Goal: Task Accomplishment & Management: Complete application form

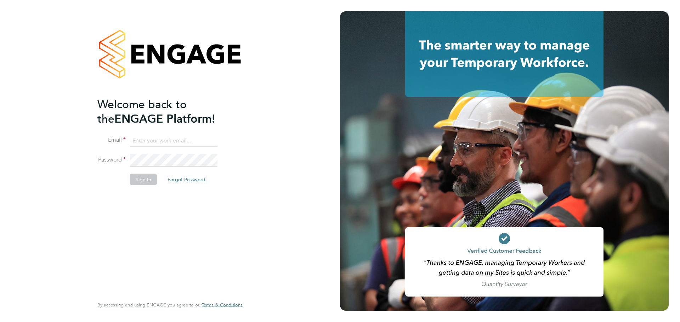
type input "[PERSON_NAME][EMAIL_ADDRESS][DOMAIN_NAME]"
click at [134, 177] on button "Sign In" at bounding box center [143, 179] width 27 height 11
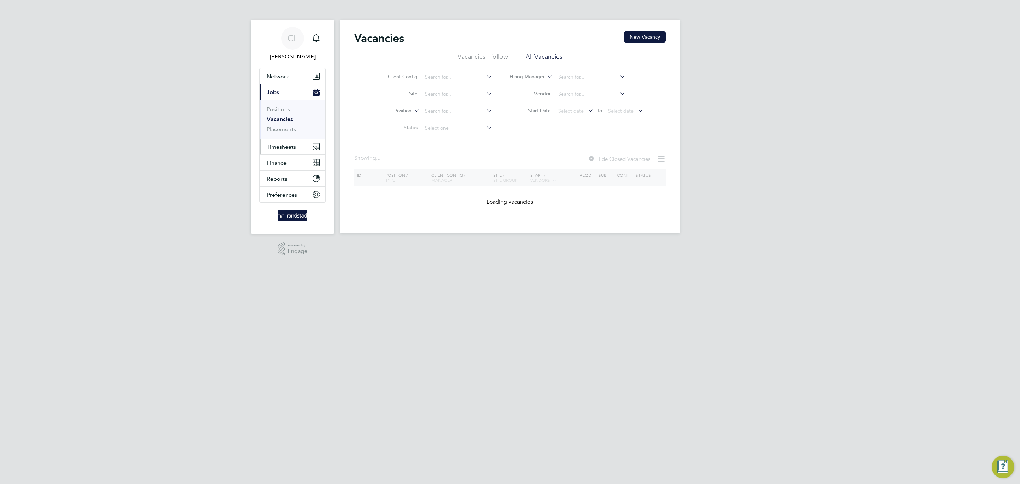
click at [294, 142] on button "Timesheets" at bounding box center [292, 147] width 66 height 16
click at [278, 128] on link "Timesheets" at bounding box center [281, 125] width 29 height 7
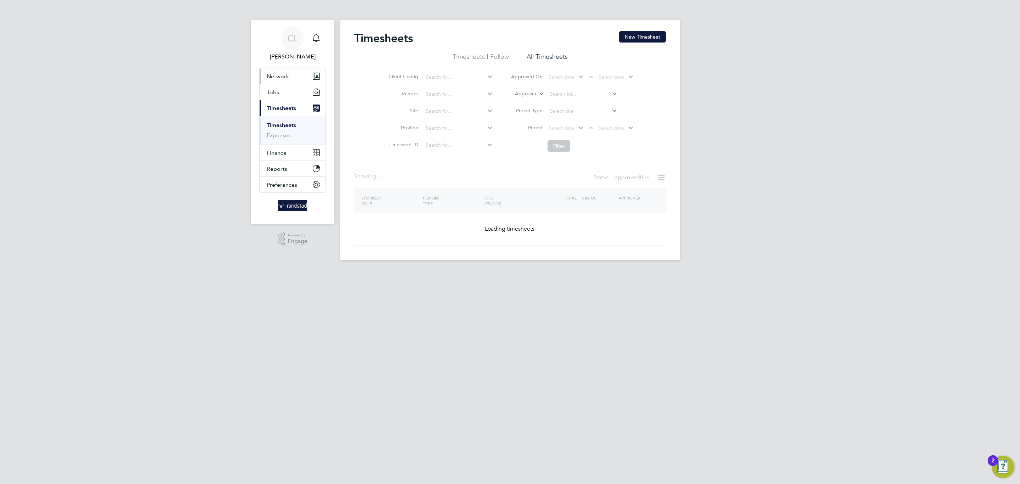
click at [293, 83] on button "Network" at bounding box center [292, 76] width 66 height 16
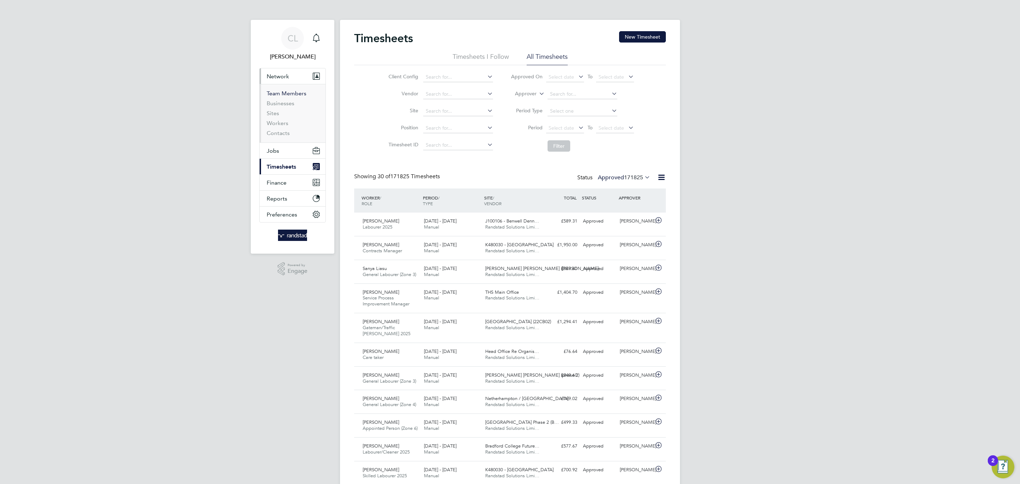
click at [293, 86] on ul "Team Members Businesses Sites Workers Contacts" at bounding box center [292, 113] width 66 height 58
click at [285, 144] on button "Jobs" at bounding box center [292, 151] width 66 height 16
click at [276, 120] on link "Vacancies" at bounding box center [279, 119] width 25 height 7
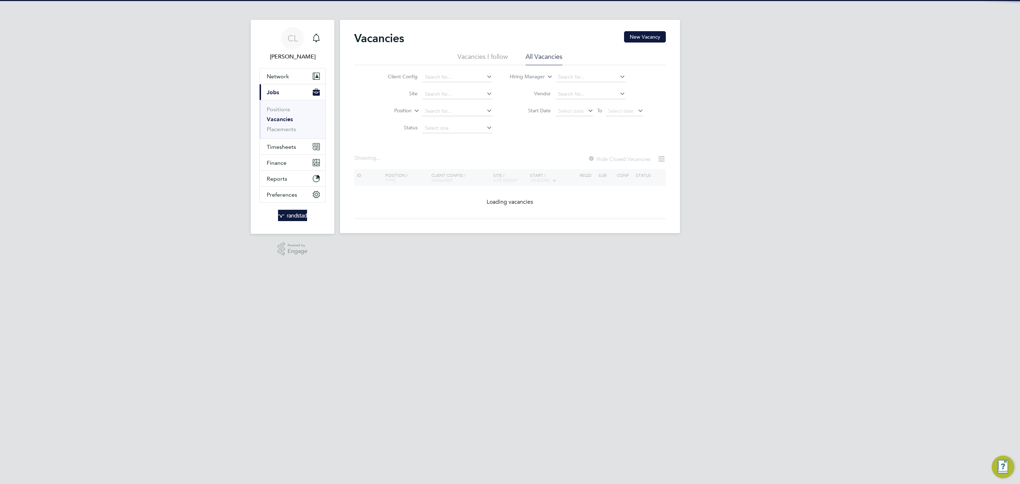
click at [454, 100] on li "Site" at bounding box center [434, 94] width 133 height 17
click at [450, 93] on input at bounding box center [457, 94] width 70 height 10
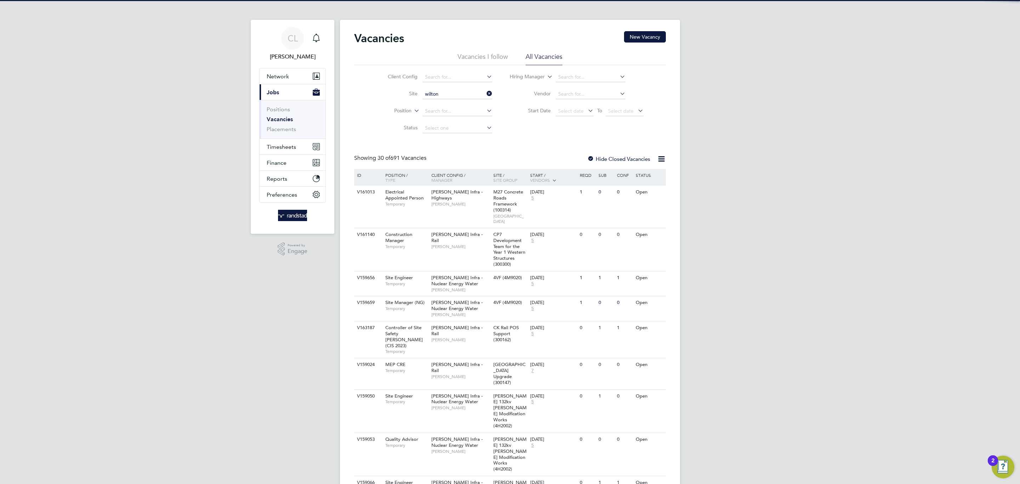
click at [462, 104] on li "Netherhampton / Wilton Gate P1" at bounding box center [461, 104] width 79 height 10
type input "Netherhampton / [GEOGRAPHIC_DATA] P1"
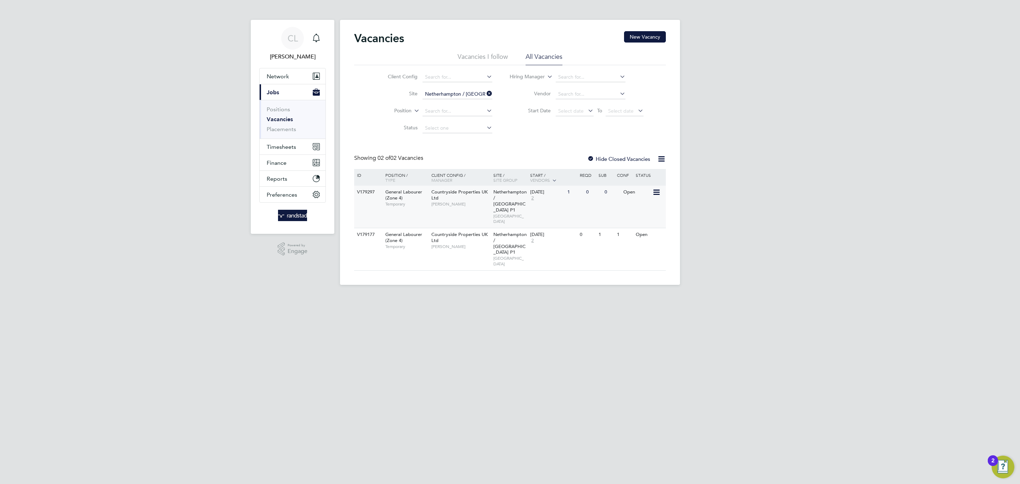
click at [452, 194] on span "Countryside Properties UK Ltd" at bounding box center [459, 195] width 56 height 12
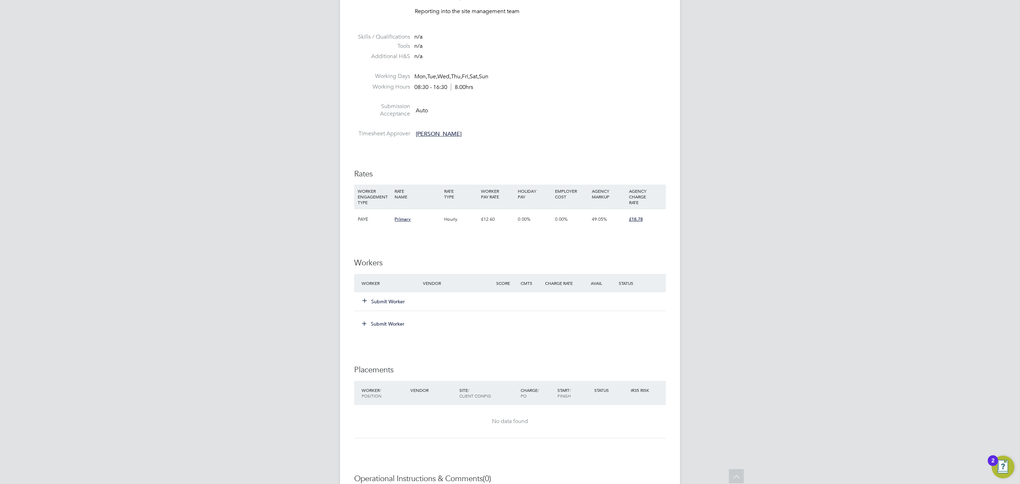
scroll to position [463, 0]
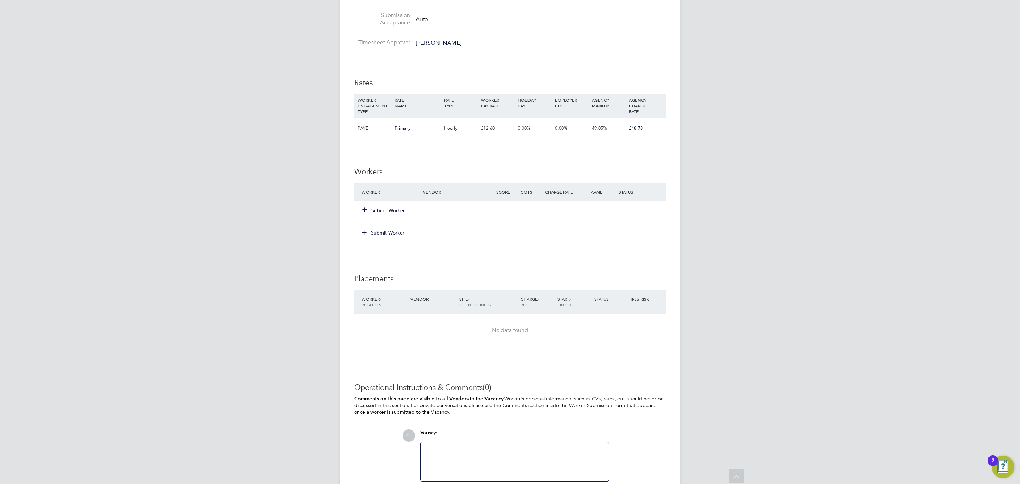
click at [384, 209] on button "Submit Worker" at bounding box center [383, 210] width 42 height 7
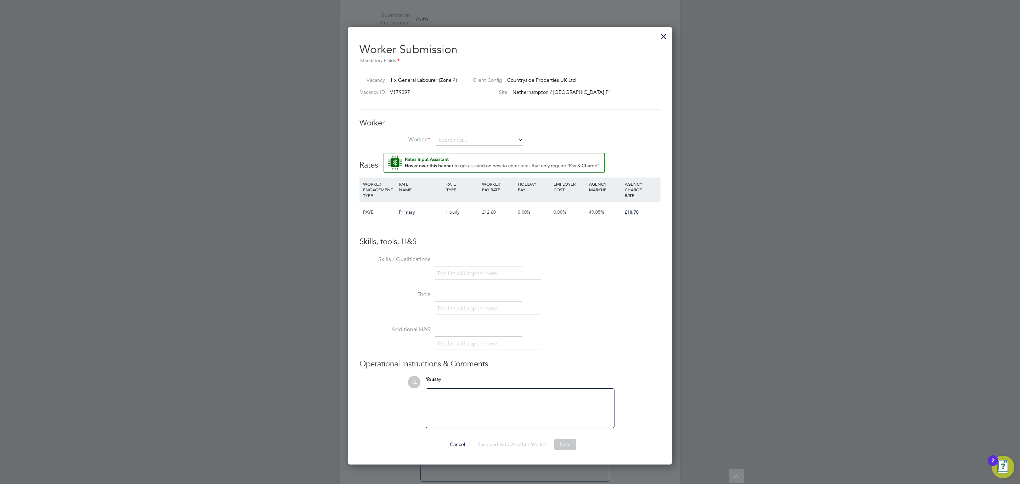
click at [466, 132] on div "Worker Worker Worker Engagement Type" at bounding box center [509, 135] width 301 height 35
click at [466, 133] on div "Worker Worker Worker Engagement Type" at bounding box center [509, 135] width 301 height 35
click at [466, 140] on input at bounding box center [479, 140] width 87 height 11
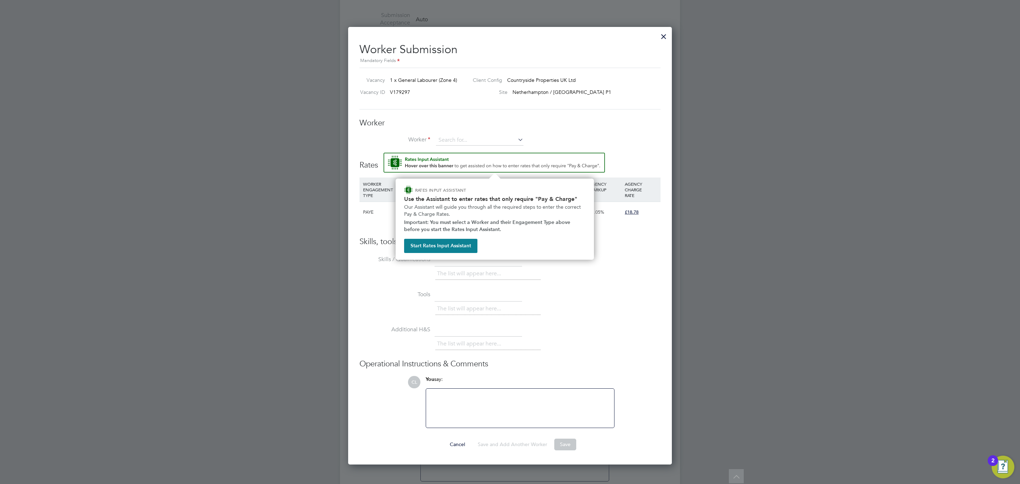
click at [455, 156] on img "Rate Assistant" at bounding box center [493, 163] width 221 height 20
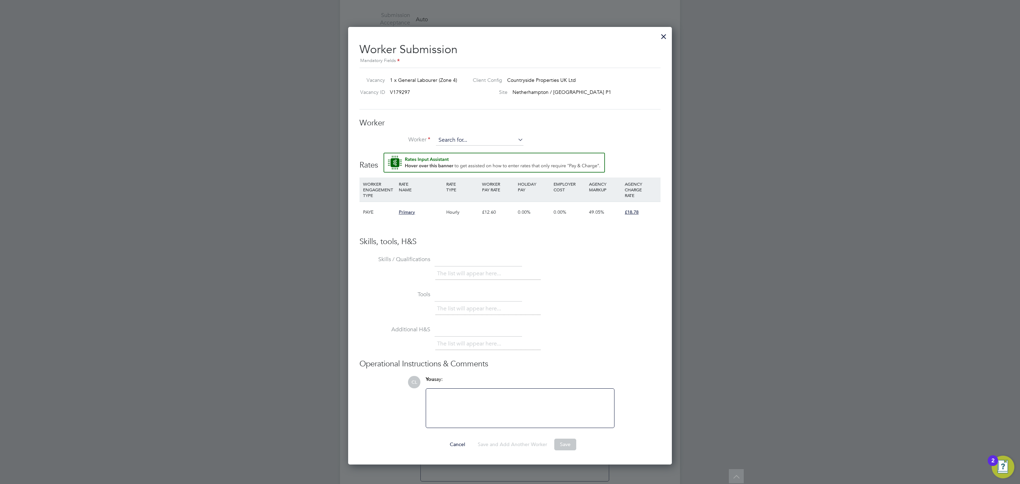
click at [452, 140] on input at bounding box center [479, 140] width 87 height 11
click at [457, 155] on li "+ Add new" at bounding box center [479, 160] width 88 height 10
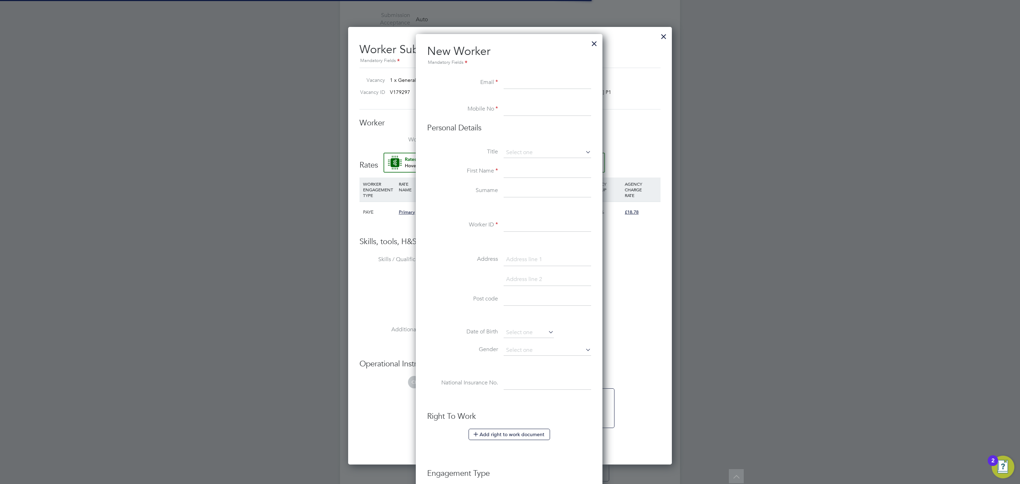
scroll to position [638, 204]
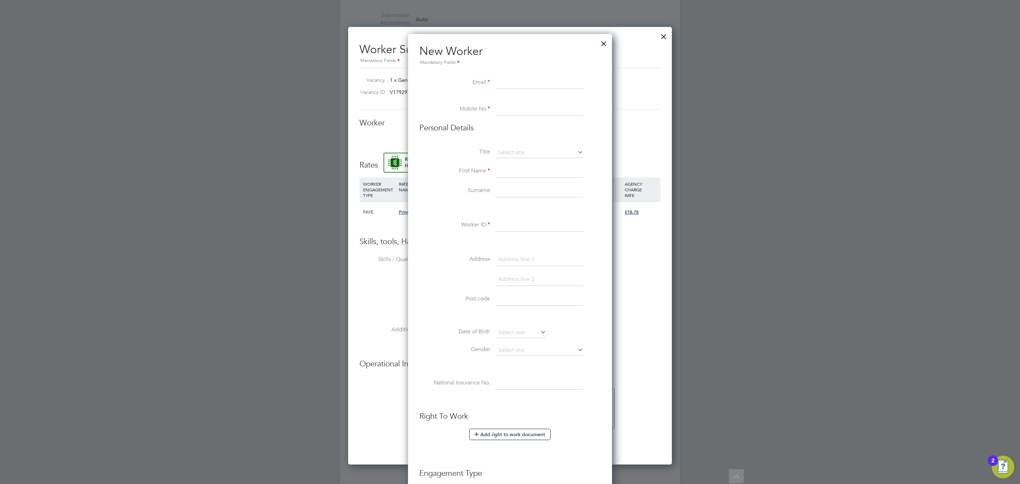
paste input "breener67@yahoo.co.uk"
type input "breener67@yahoo.co.uk"
click at [525, 107] on input at bounding box center [539, 109] width 87 height 13
paste input "+447970610324"
type input "+447970610324"
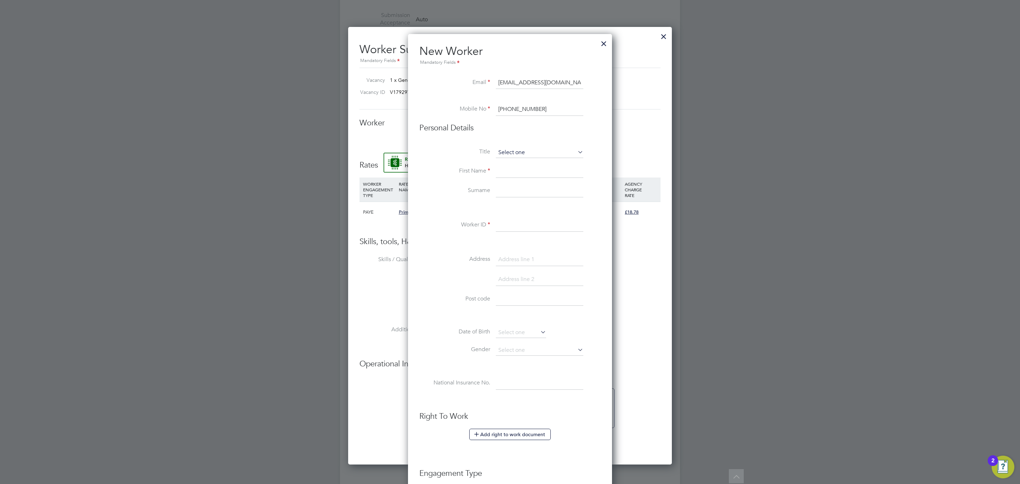
click at [511, 153] on input at bounding box center [539, 152] width 87 height 11
click at [521, 167] on li "Mrs" at bounding box center [539, 171] width 88 height 9
type input "Mrs"
click at [520, 158] on div "All Vacancies Vacancy Activity Logs Vacancy Activity Logs All Vacancies Vacancy…" at bounding box center [510, 33] width 340 height 980
click at [522, 167] on li "Mrs" at bounding box center [539, 171] width 88 height 9
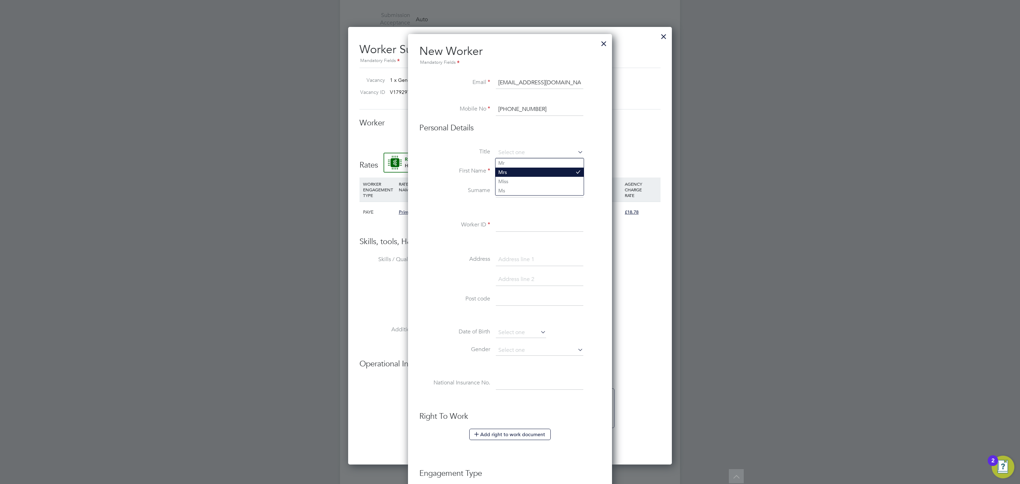
type input "Mrs"
drag, startPoint x: 522, startPoint y: 167, endPoint x: 517, endPoint y: 162, distance: 7.3
click at [519, 165] on div "All Vacancies Vacancy Activity Logs Vacancy Activity Logs All Vacancies Vacancy…" at bounding box center [510, 33] width 340 height 980
click at [516, 158] on input at bounding box center [539, 152] width 87 height 11
click at [514, 162] on li "Mr" at bounding box center [539, 162] width 88 height 9
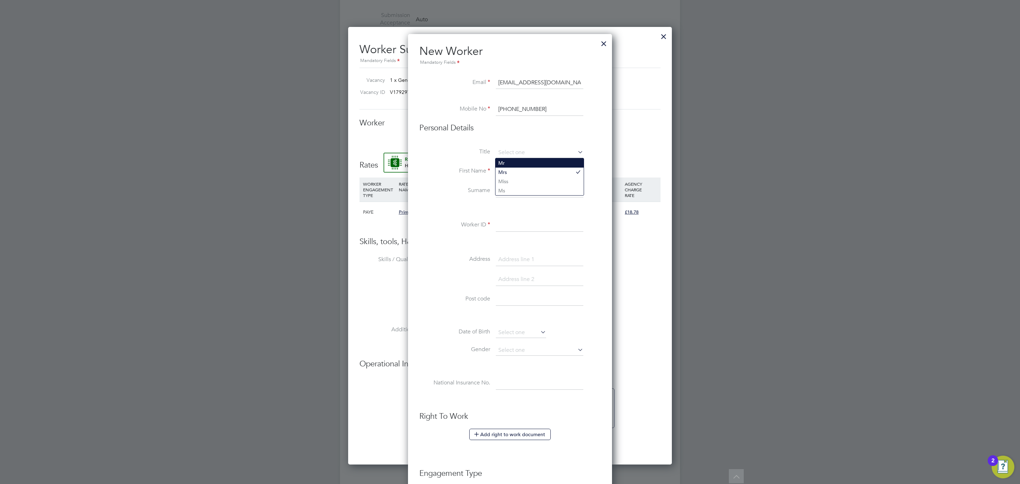
type input "Mr"
click at [520, 175] on input at bounding box center [539, 171] width 87 height 13
paste input "Kevin"
type input "Kevin"
click at [509, 186] on input at bounding box center [539, 191] width 87 height 13
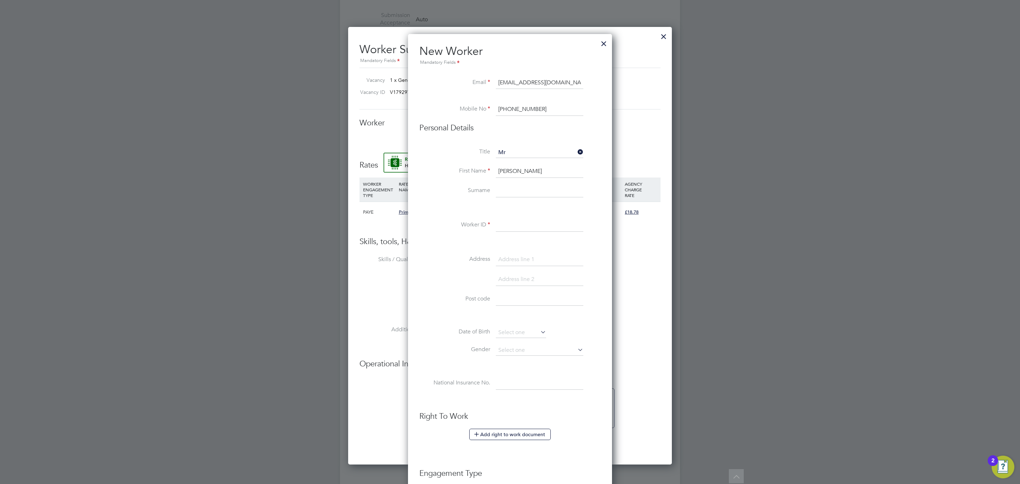
paste input "Breen"
type input "Breen"
click at [521, 229] on input at bounding box center [539, 225] width 87 height 13
paste input "C-004613214"
type input "C-004613214"
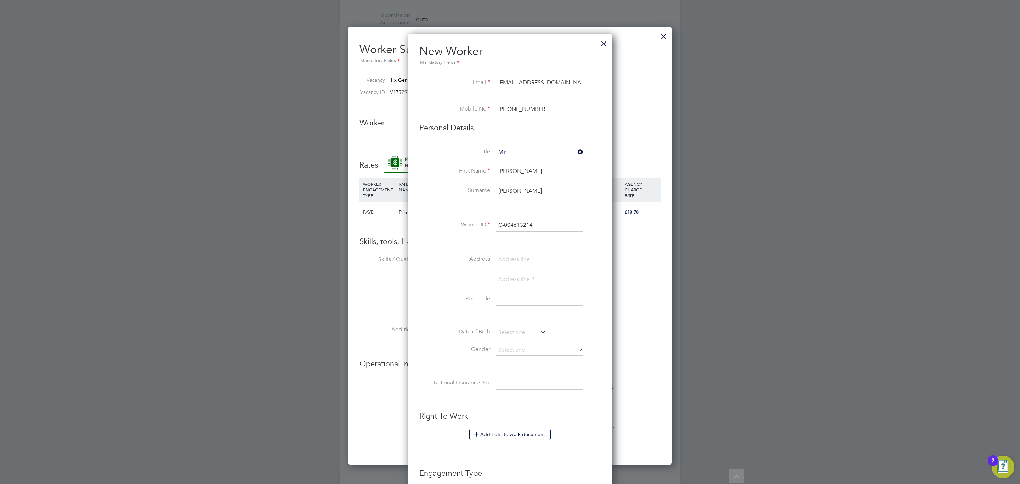
click at [499, 261] on input at bounding box center [539, 259] width 87 height 13
paste input "Salisbury"
type input "Salisbury"
click at [520, 304] on input at bounding box center [539, 299] width 87 height 13
paste input "SP1 3NU"
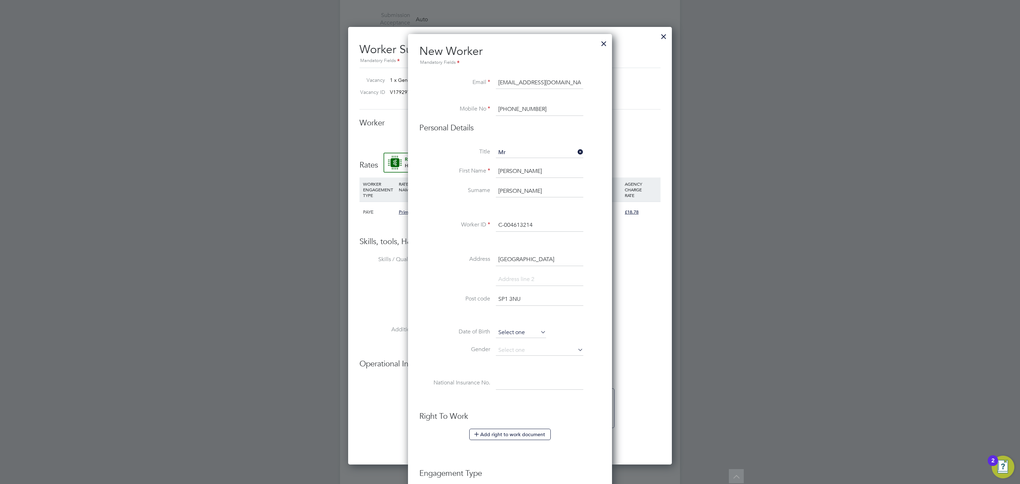
type input "SP1 3NU"
click at [524, 329] on input at bounding box center [521, 332] width 50 height 11
click at [560, 207] on span "2012" at bounding box center [560, 208] width 13 height 6
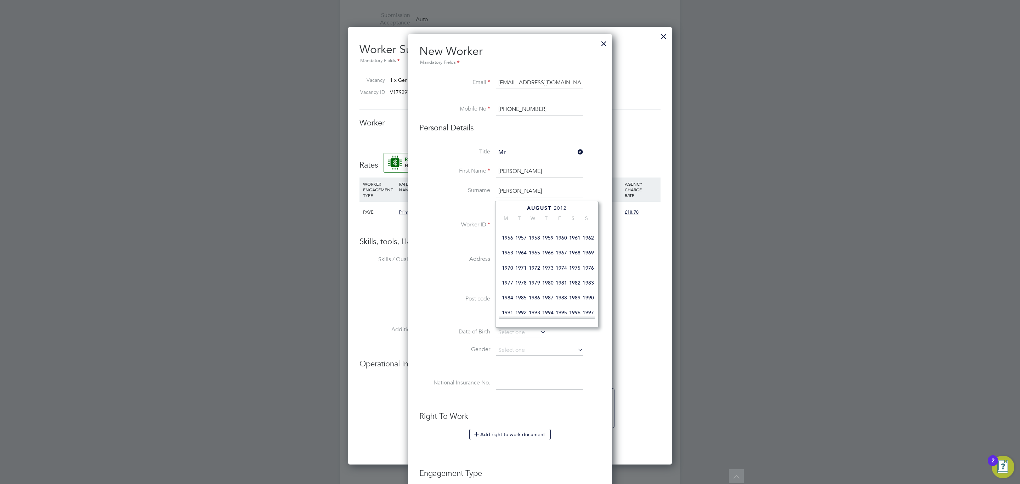
scroll to position [100, 0]
click at [580, 256] on span "1968" at bounding box center [574, 253] width 13 height 13
click at [579, 211] on icon at bounding box center [579, 209] width 7 height 8
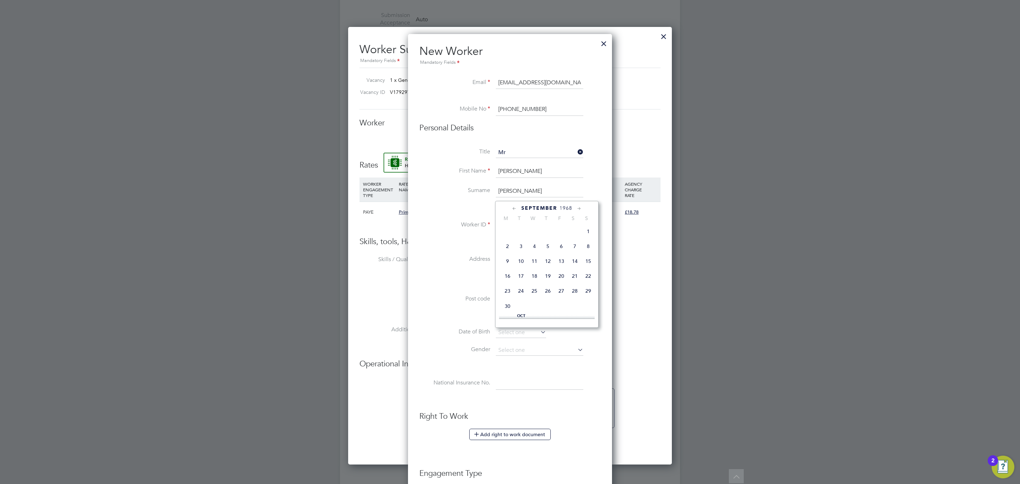
click at [579, 211] on icon at bounding box center [579, 209] width 7 height 8
click at [519, 234] on span "Oct 1" at bounding box center [520, 229] width 13 height 13
type input "01 Oct 1968"
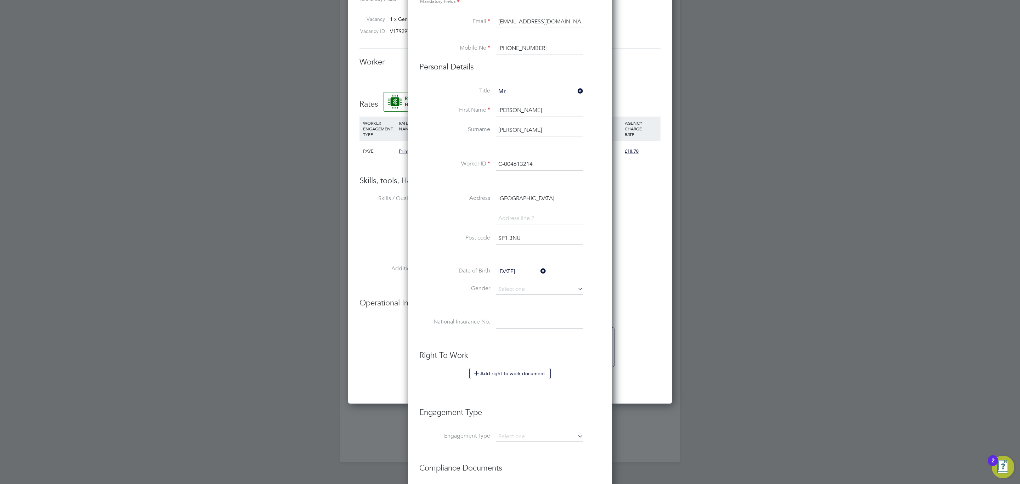
scroll to position [533, 0]
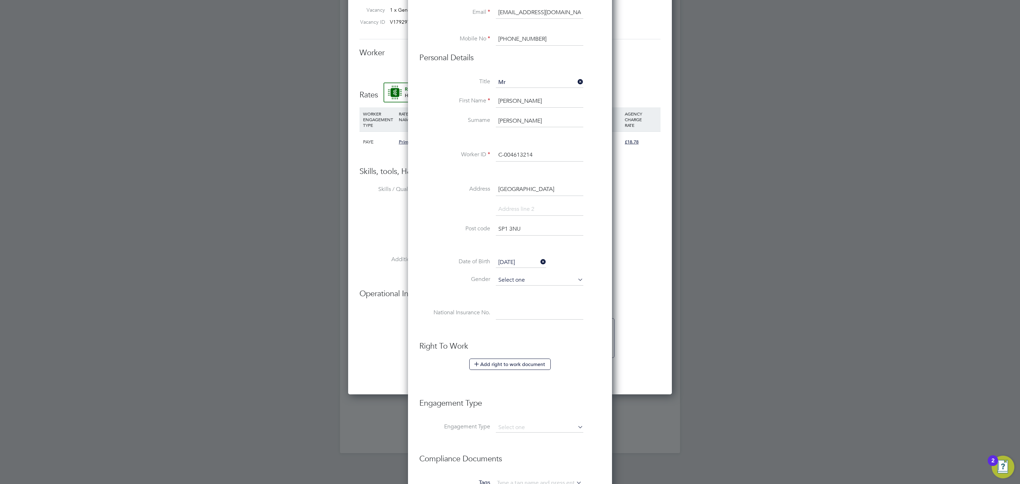
click at [527, 279] on input at bounding box center [539, 280] width 87 height 11
click at [529, 290] on li "Male" at bounding box center [539, 290] width 88 height 9
type input "Male"
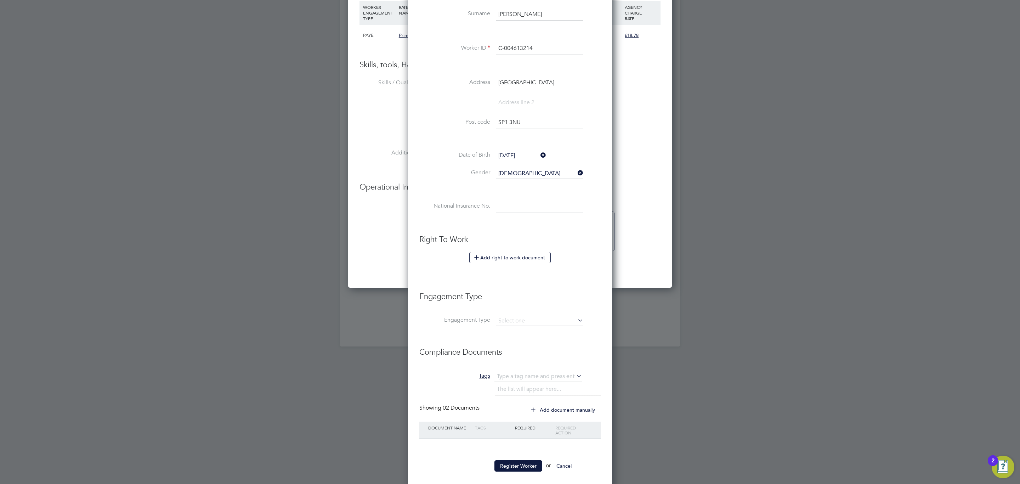
scroll to position [651, 0]
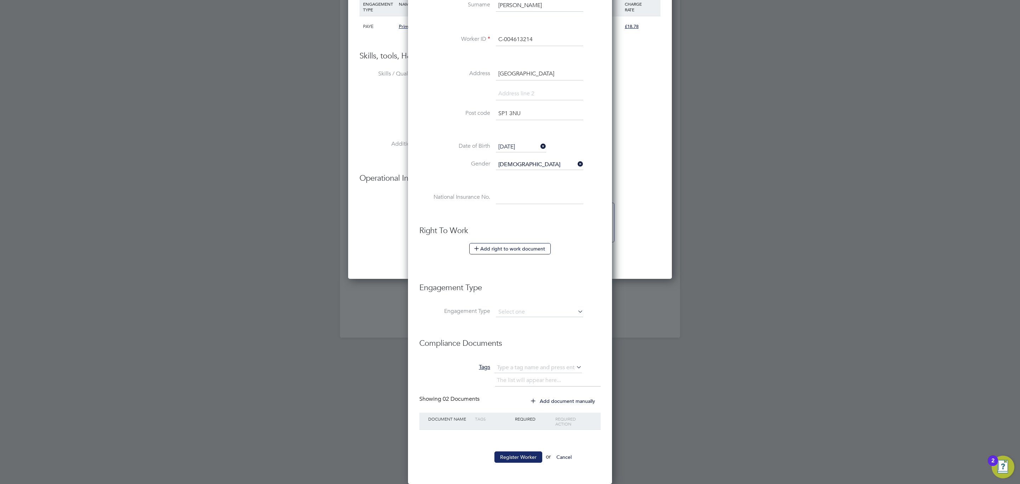
click at [519, 457] on button "Register Worker" at bounding box center [518, 456] width 48 height 11
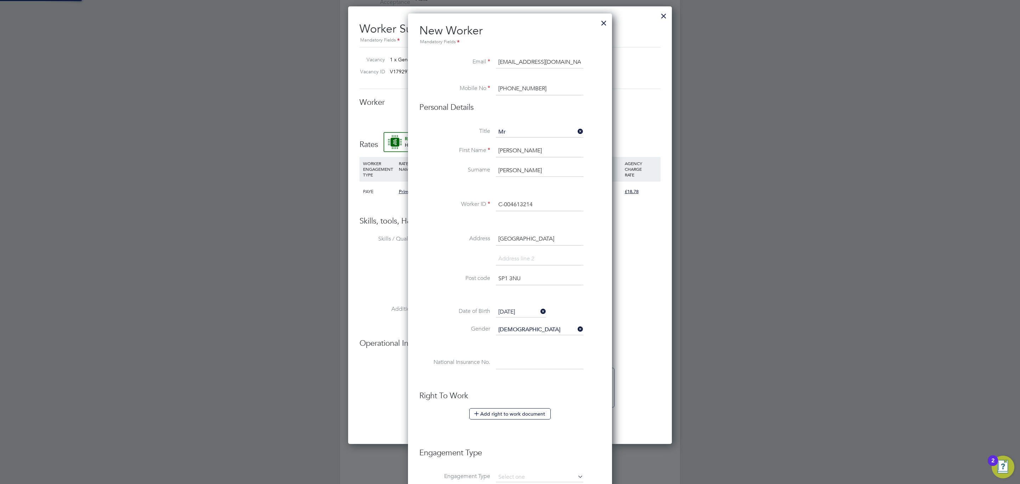
scroll to position [0, 0]
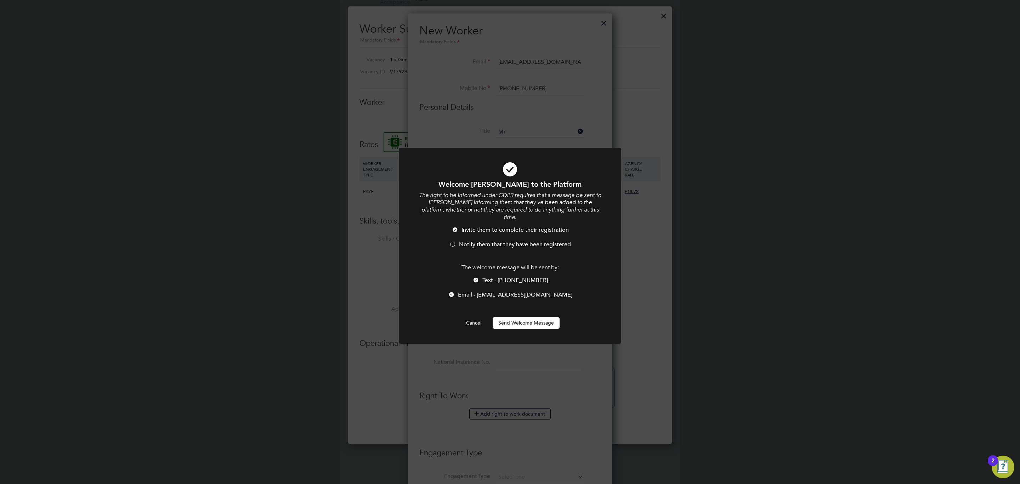
click at [494, 231] on li "Invite them to complete their registration" at bounding box center [510, 233] width 184 height 15
click at [478, 277] on div at bounding box center [475, 280] width 7 height 7
click at [519, 317] on button "Send Welcome Message" at bounding box center [525, 322] width 67 height 11
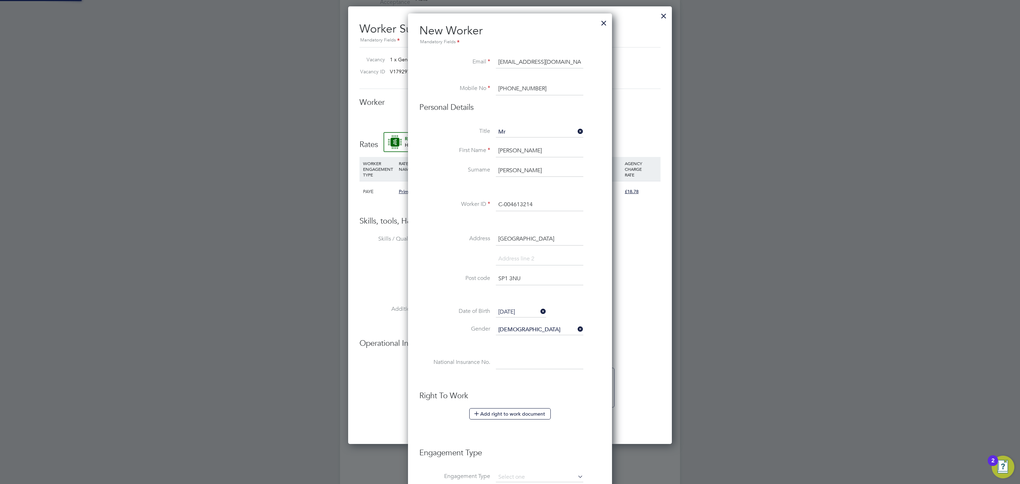
type input "Kevin Breen (C-004613214)"
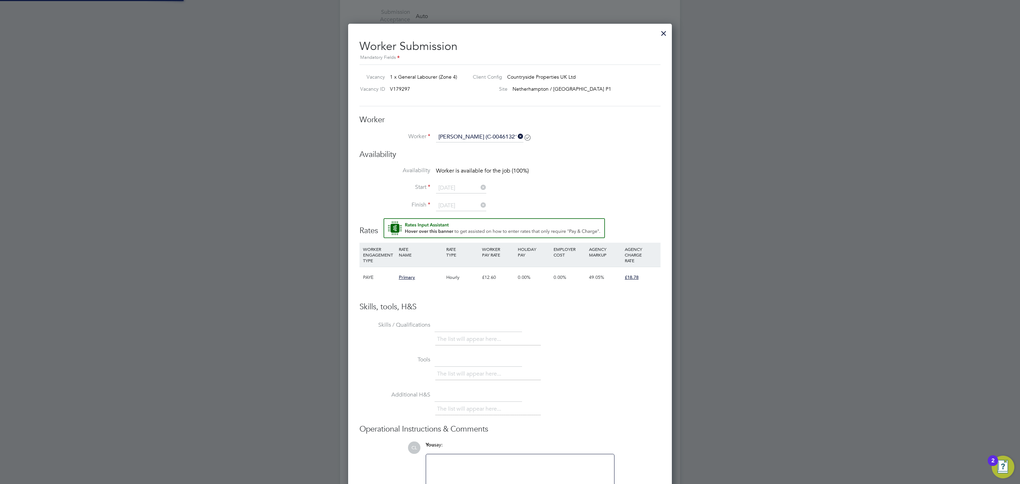
scroll to position [463, 0]
click at [501, 174] on span "Worker is available for the job (100%)" at bounding box center [482, 173] width 93 height 7
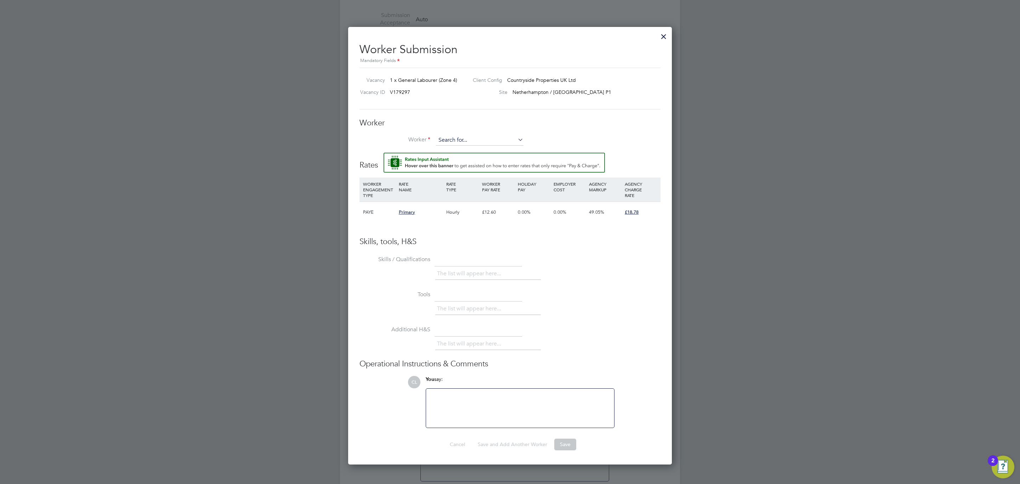
click at [479, 139] on input at bounding box center [479, 140] width 87 height 11
click at [491, 150] on li "Kevin Breen (C-004613214)" at bounding box center [496, 151] width 122 height 10
type input "Kevin Breen (C-004613214)"
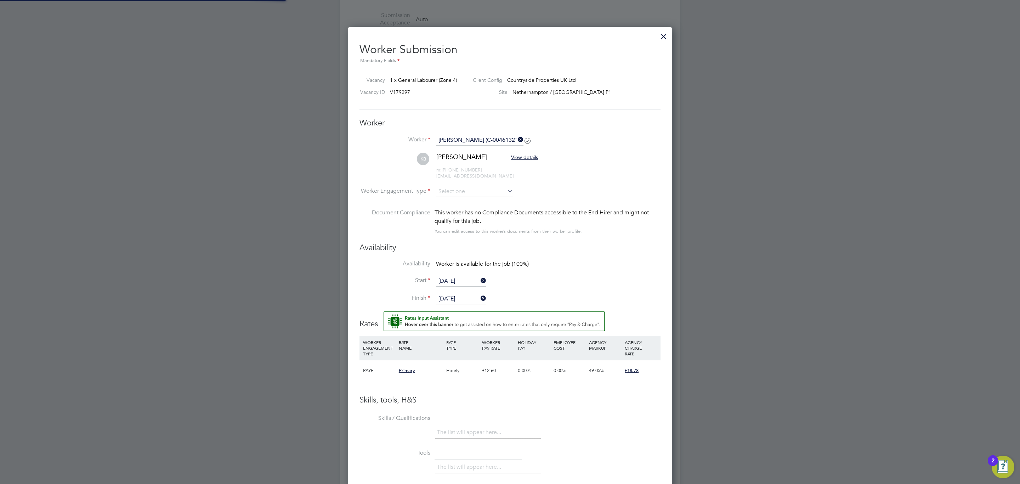
scroll to position [597, 324]
click at [456, 281] on input "[DATE]" at bounding box center [461, 281] width 50 height 11
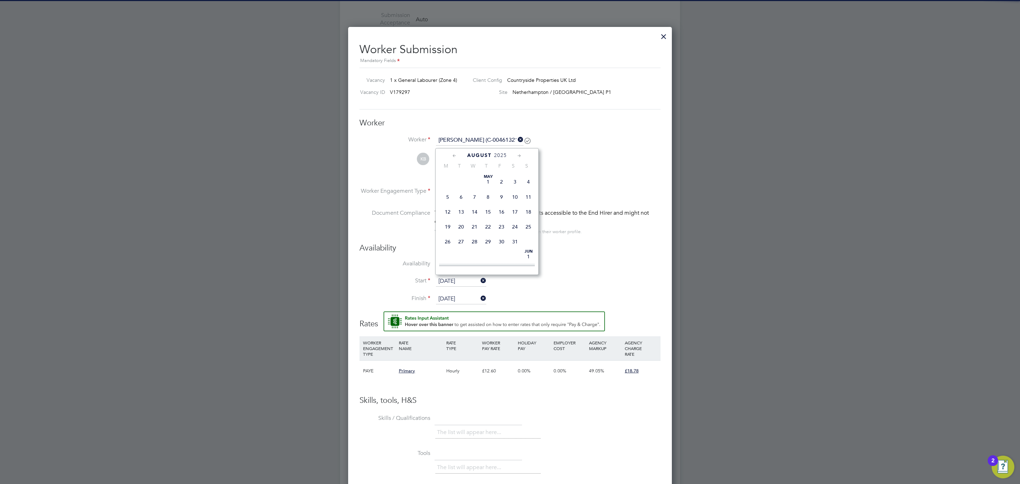
scroll to position [272, 0]
click at [599, 264] on li "Availability Worker is available for the job (100%)" at bounding box center [509, 268] width 301 height 16
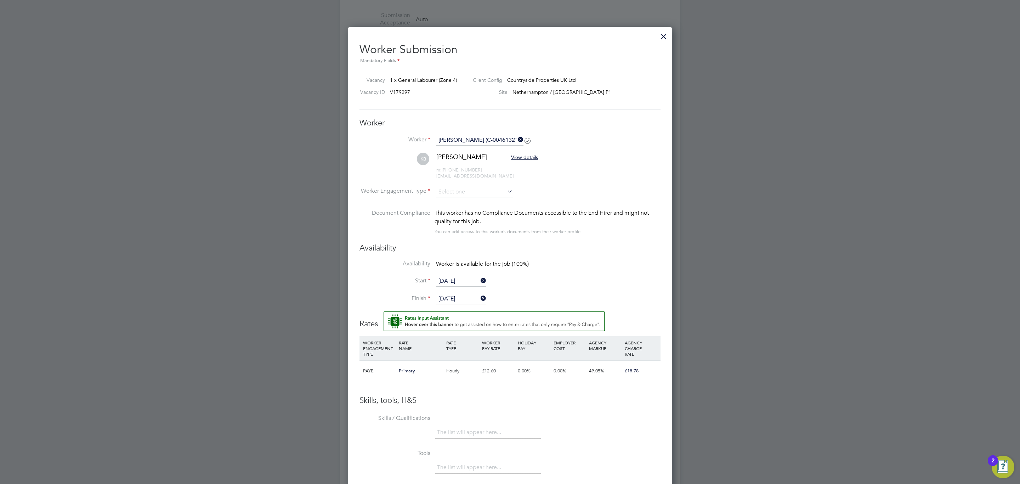
click at [468, 298] on input "29 Aug 2025" at bounding box center [461, 298] width 50 height 11
click at [502, 247] on span "5" at bounding box center [501, 240] width 13 height 13
type input "[DATE]"
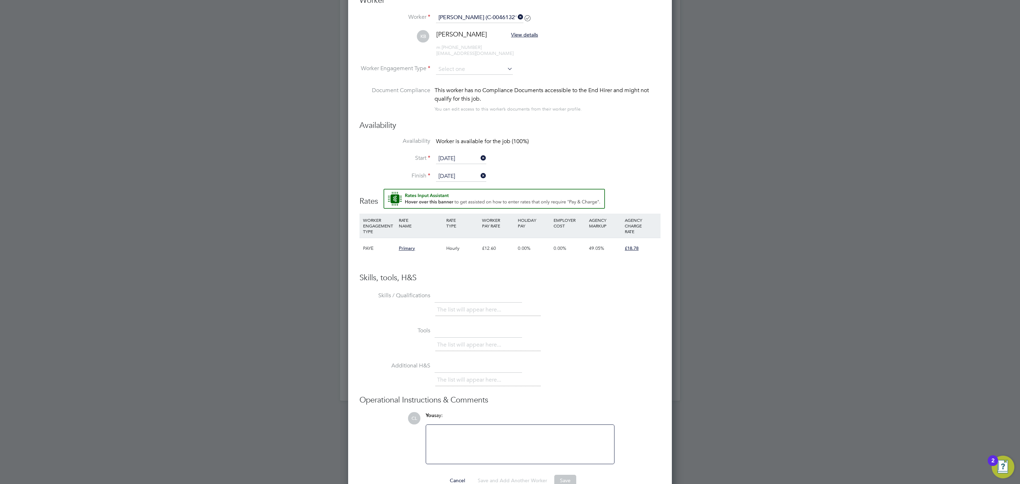
scroll to position [603, 0]
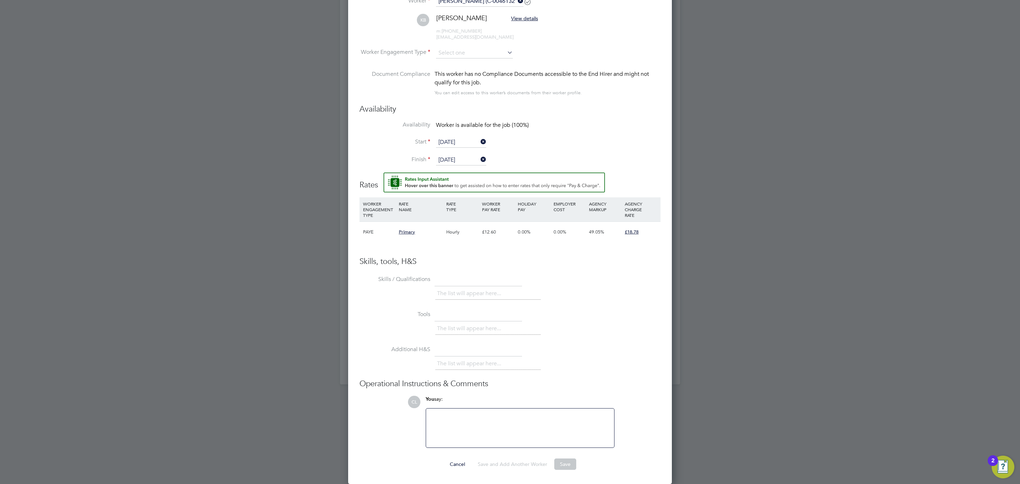
click at [547, 308] on li "Tools The list will appear here..." at bounding box center [509, 325] width 301 height 35
click at [466, 51] on input at bounding box center [474, 53] width 77 height 11
click at [462, 62] on li "Contract" at bounding box center [474, 62] width 78 height 9
type input "Contract"
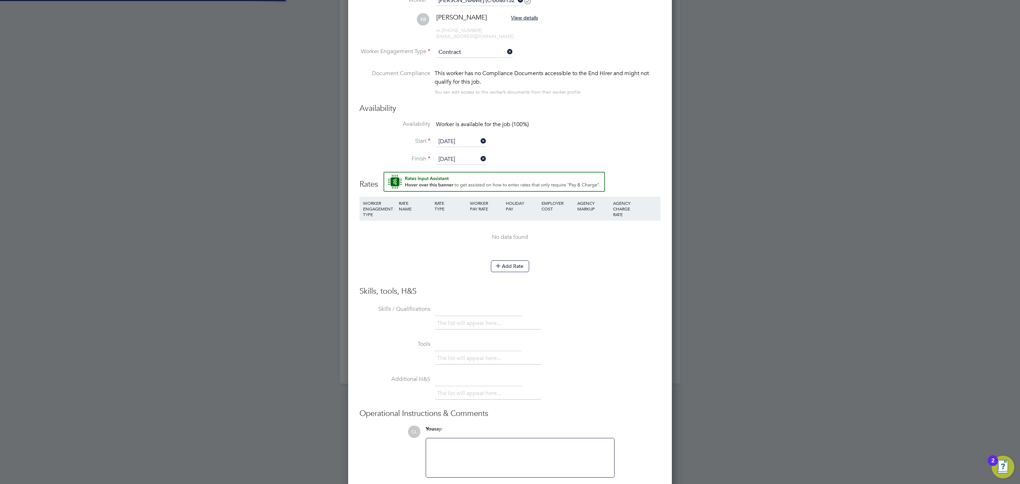
scroll to position [628, 324]
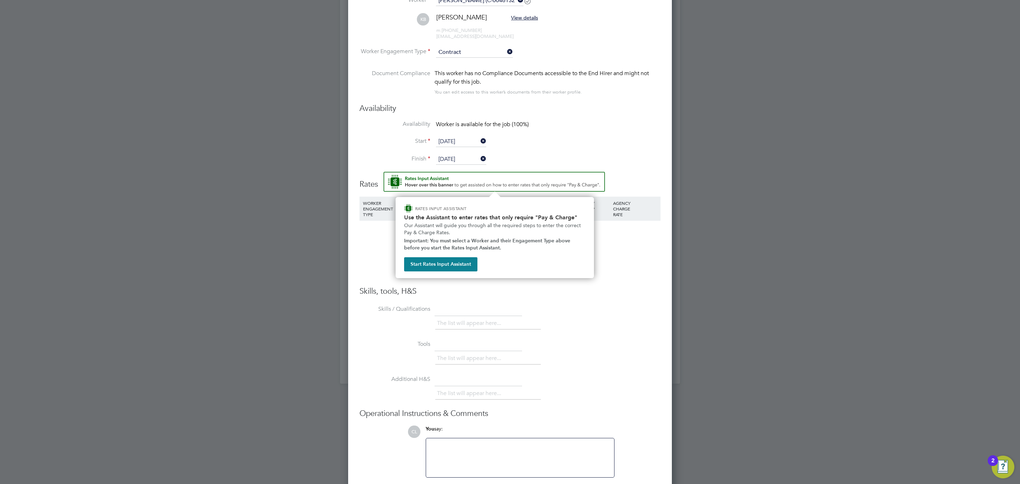
click at [451, 256] on div "Start Rates Input Assistant" at bounding box center [440, 262] width 73 height 16
click at [453, 262] on button "Start Rates Input Assistant" at bounding box center [440, 264] width 73 height 14
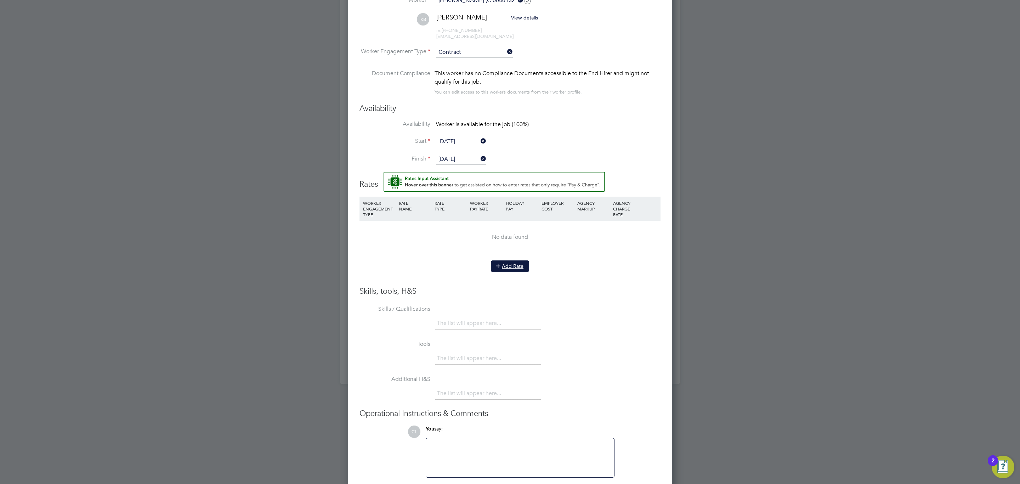
click at [496, 267] on icon at bounding box center [497, 265] width 5 height 5
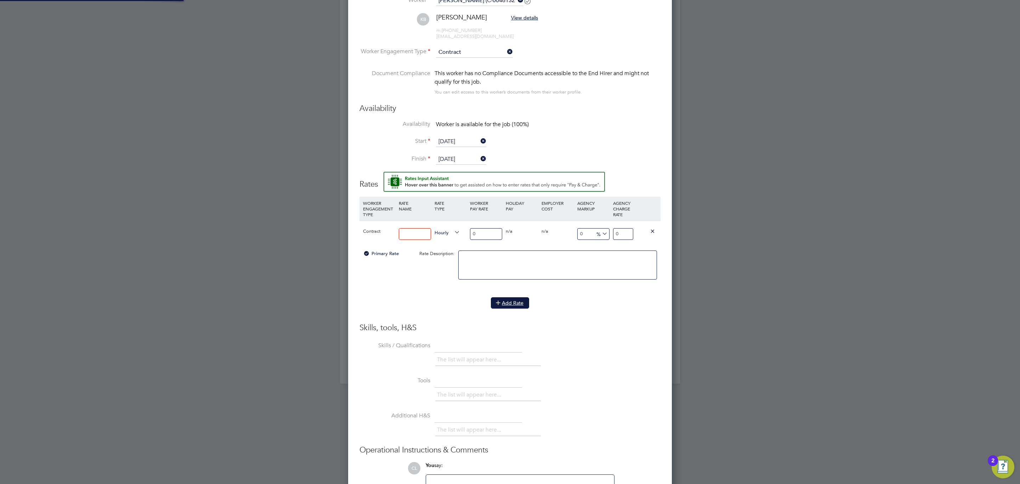
scroll to position [665, 324]
click at [426, 233] on input at bounding box center [415, 234] width 32 height 12
type input "Basic Rate"
click at [475, 234] on input "0" at bounding box center [486, 234] width 32 height 12
drag, startPoint x: 490, startPoint y: 234, endPoint x: 456, endPoint y: 228, distance: 34.1
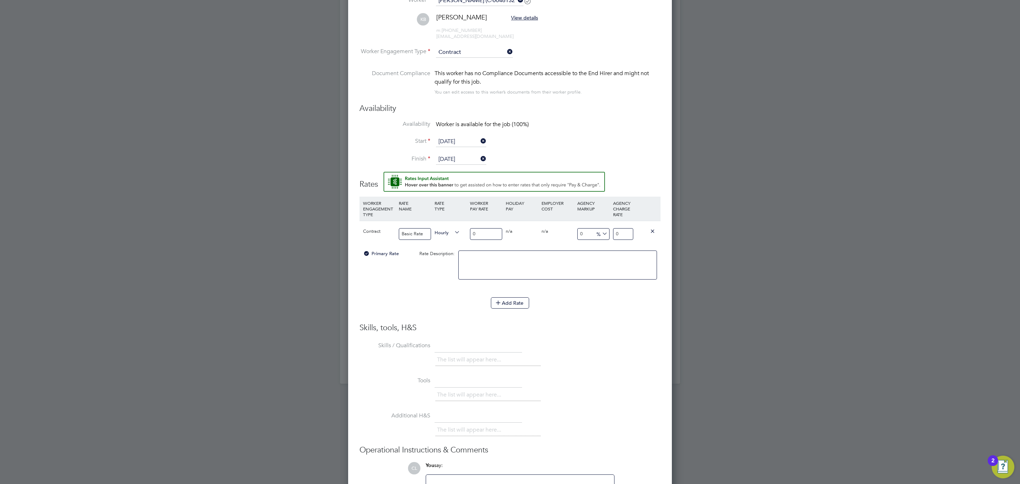
click at [456, 228] on div "Contract Basic Rate Hourly 0 0 n/a 0 n/a 0 0 % 0" at bounding box center [509, 234] width 301 height 26
type input "1"
type input "16"
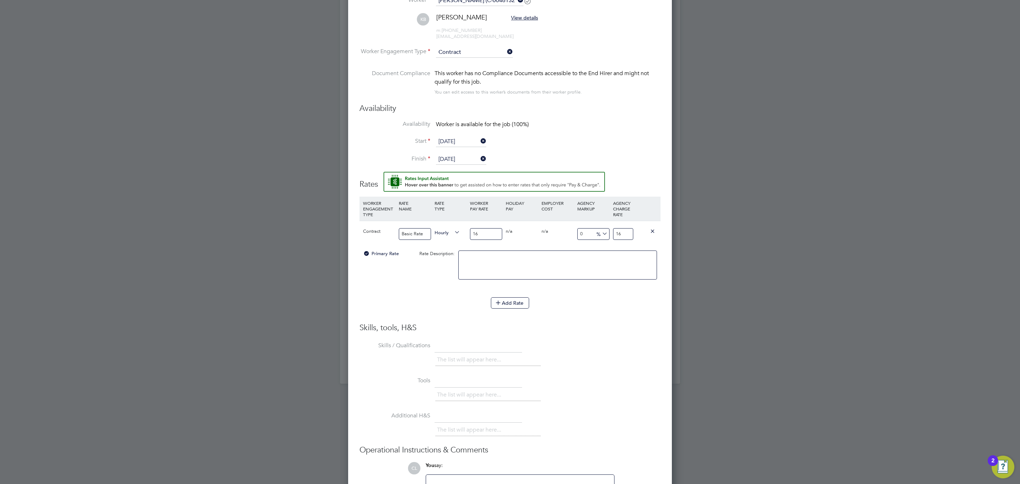
type input "16.5"
type input "16.50"
type input "-93.93939393939394"
type input "1"
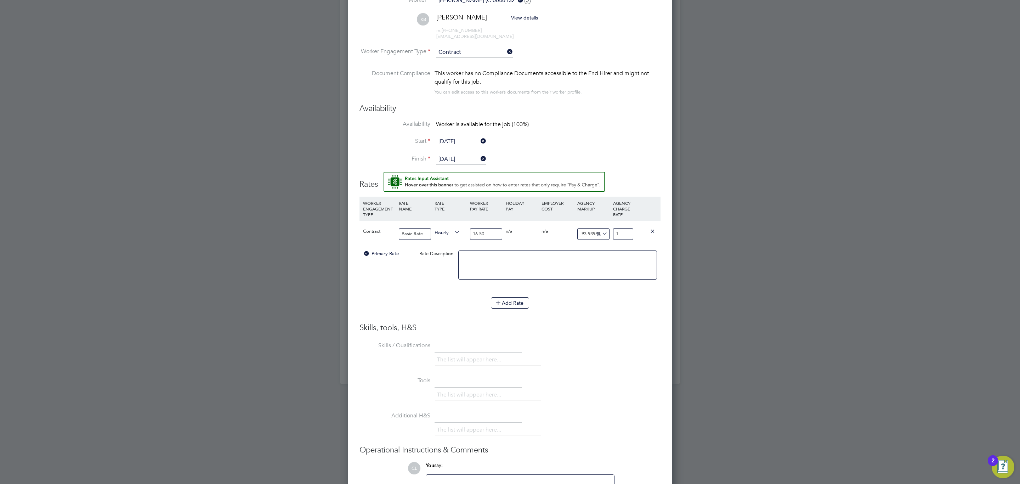
type input "9.090909090909092"
type input "18"
type input "-93.93939393939394"
type input "1"
type input "9.090909090909092"
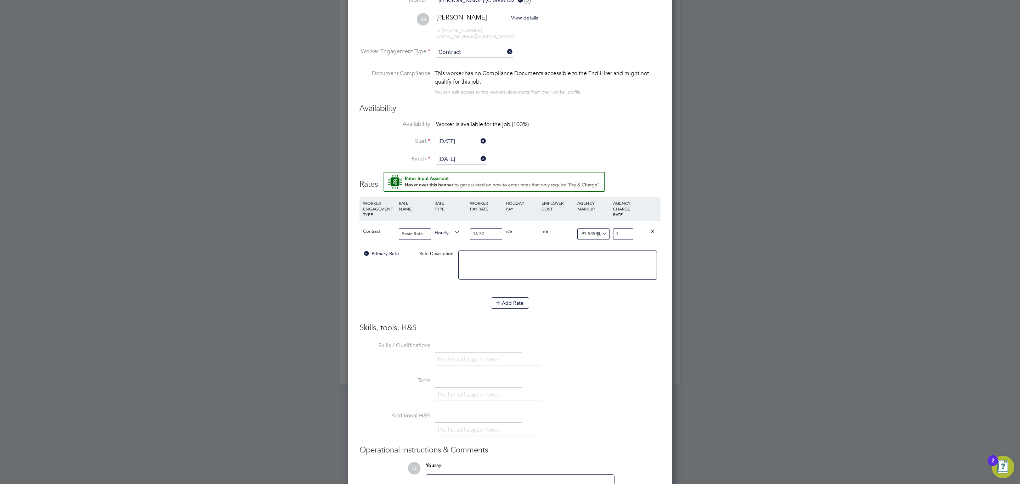
type input "18"
type input "13.333333333333334"
type input "18.7"
type input "13.818181818181818"
type input "18.78"
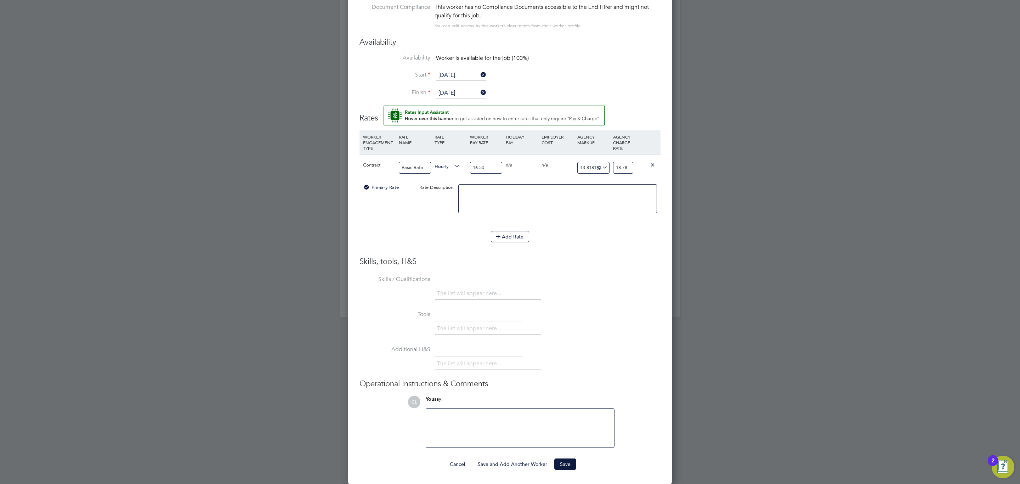
scroll to position [670, 0]
click at [581, 474] on div "Worker Submission Mandatory Fields Vacancy 1 x General Labourer (Zone 4) Client…" at bounding box center [510, 152] width 324 height 662
click at [569, 464] on button "Save" at bounding box center [565, 463] width 22 height 11
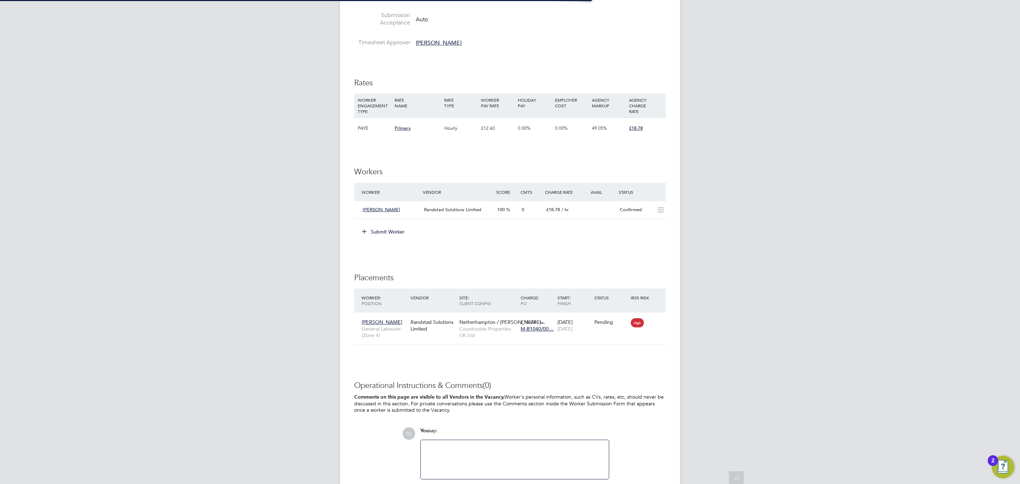
scroll to position [27, 49]
click at [456, 334] on div "Randstad Solutions Limited" at bounding box center [433, 325] width 49 height 20
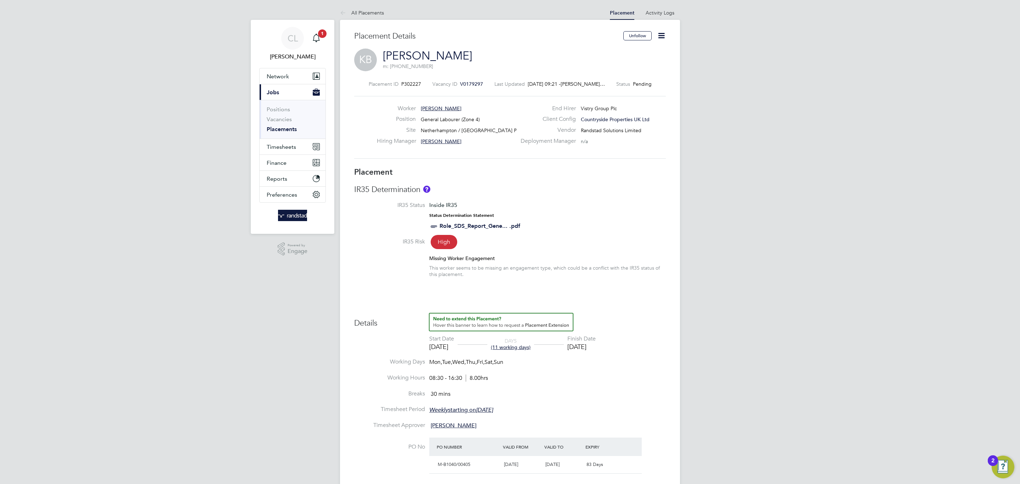
click at [661, 36] on icon at bounding box center [661, 35] width 9 height 9
click at [614, 74] on li "Start" at bounding box center [638, 76] width 52 height 10
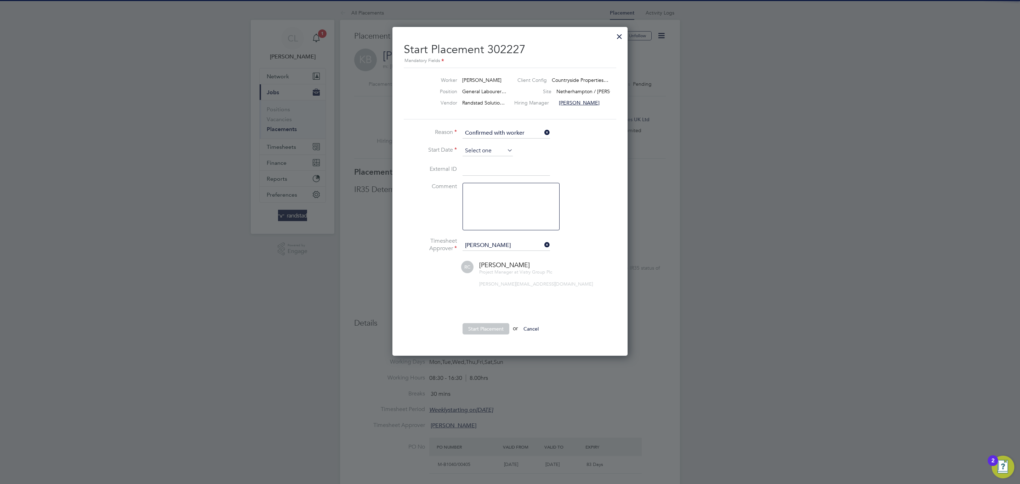
click at [474, 152] on input at bounding box center [487, 150] width 50 height 11
click at [489, 219] on span "26" at bounding box center [487, 216] width 13 height 13
type input "[DATE]"
click at [476, 331] on button "Start Placement" at bounding box center [485, 328] width 47 height 11
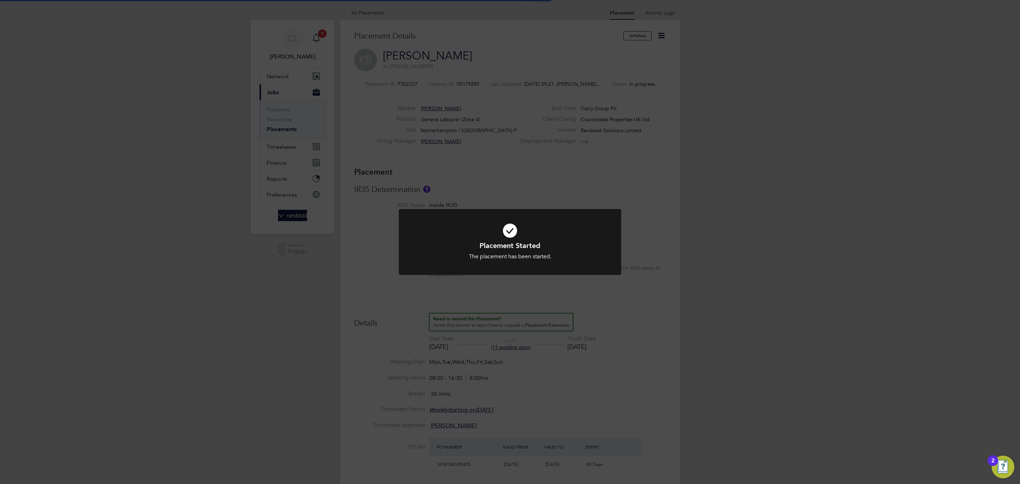
click at [358, 331] on div "Placement Started The placement has been started. Cancel Okay" at bounding box center [510, 242] width 1020 height 484
